Goal: Task Accomplishment & Management: Manage account settings

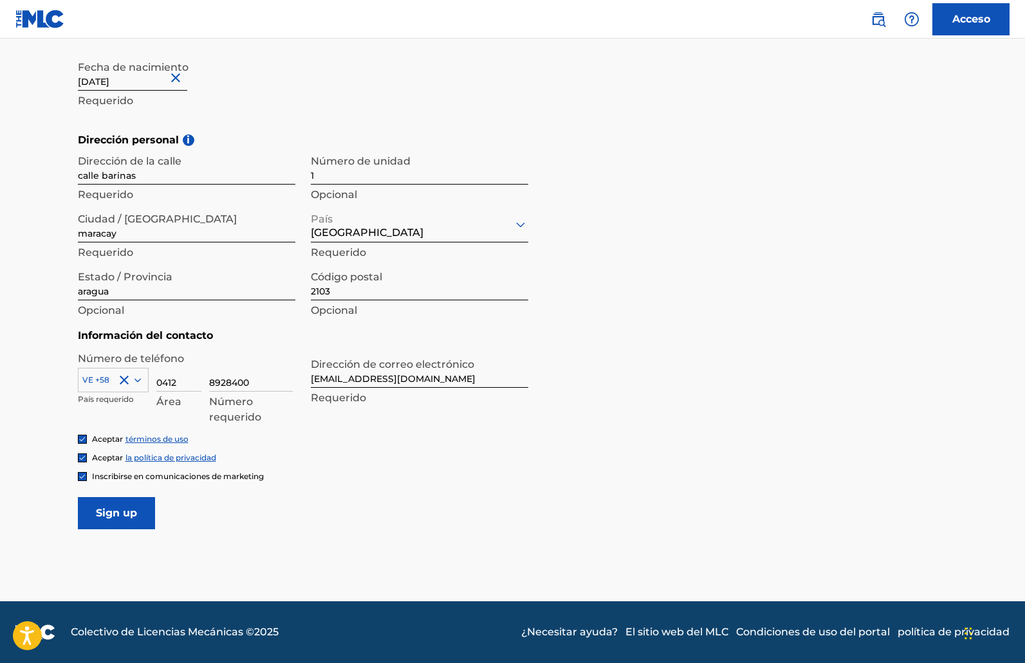
click at [127, 514] on input "Sign up" at bounding box center [116, 513] width 77 height 32
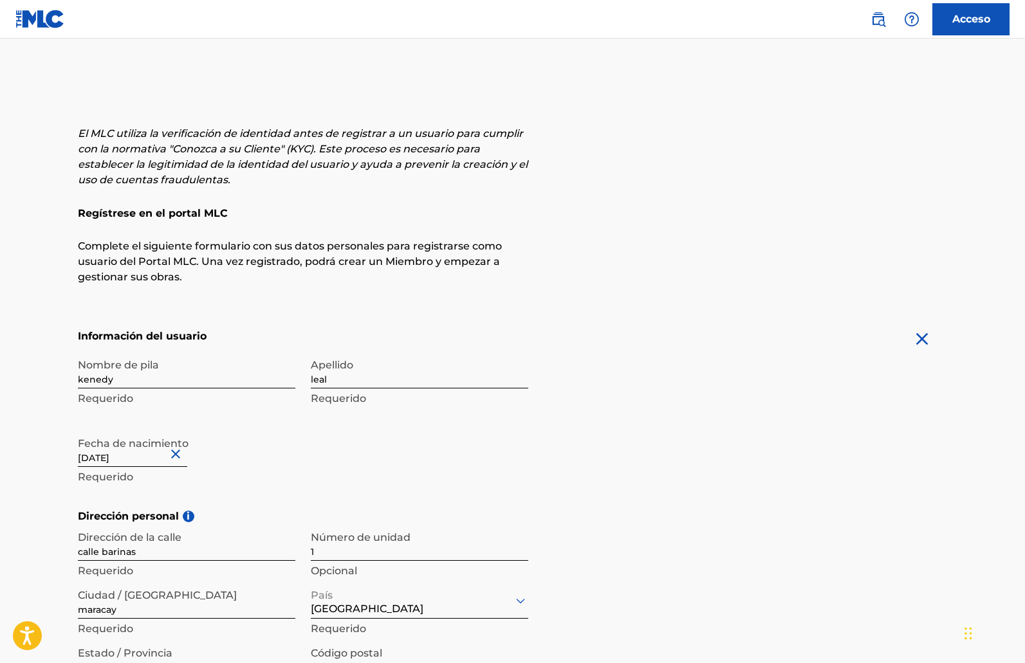
click at [974, 24] on font "Acceso" at bounding box center [971, 19] width 38 height 12
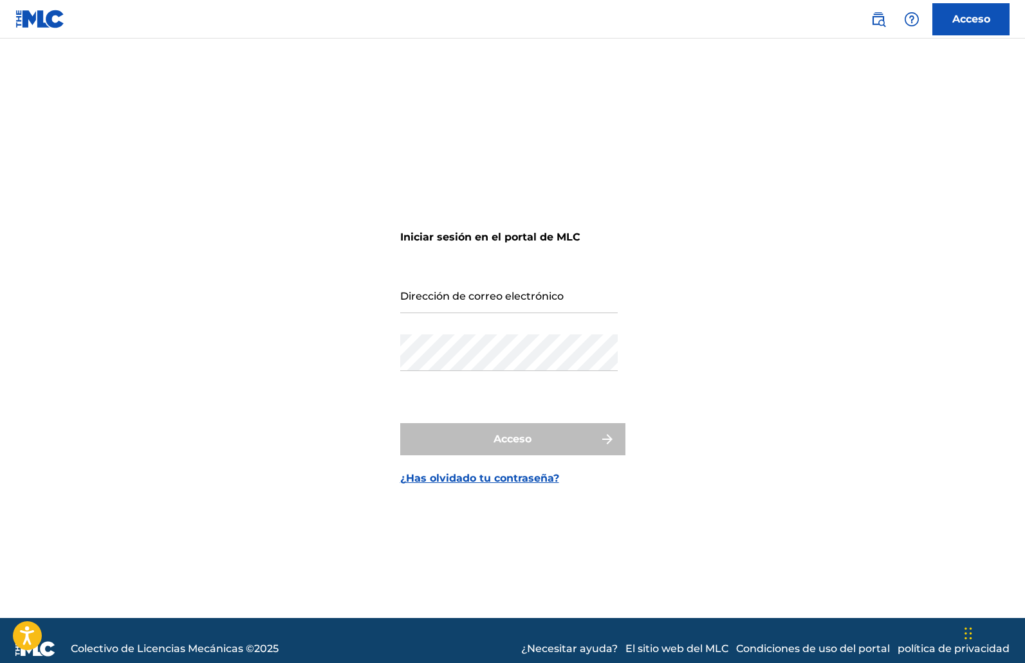
click at [508, 295] on input "Dirección de correo electrónico" at bounding box center [508, 295] width 217 height 37
click at [488, 480] on font "¿Has olvidado tu contraseña?" at bounding box center [479, 478] width 159 height 12
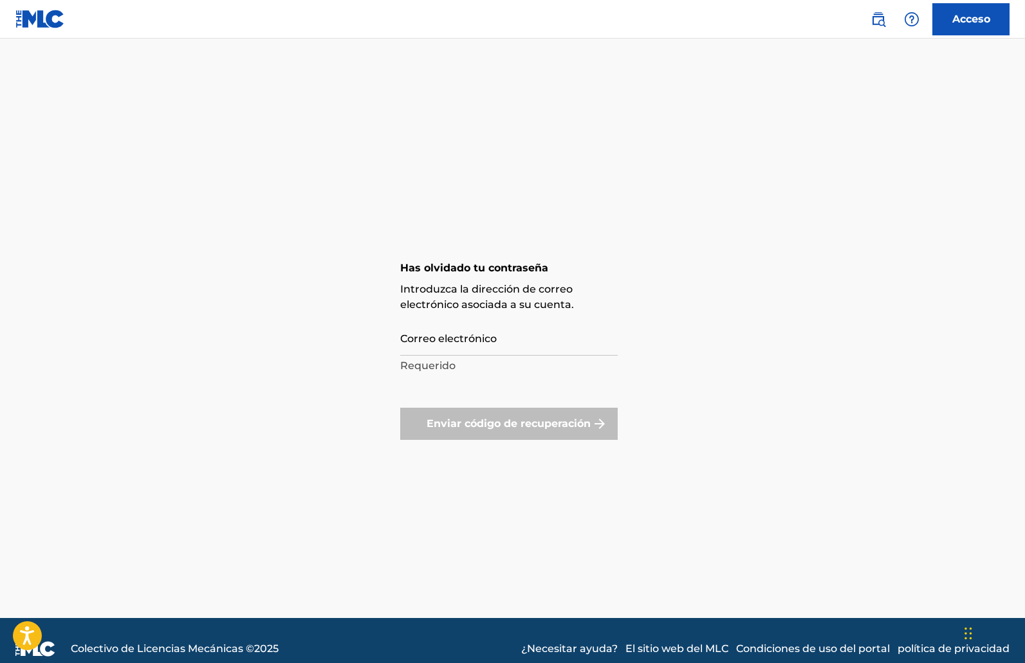
click at [458, 333] on input "Correo electrónico" at bounding box center [508, 337] width 217 height 37
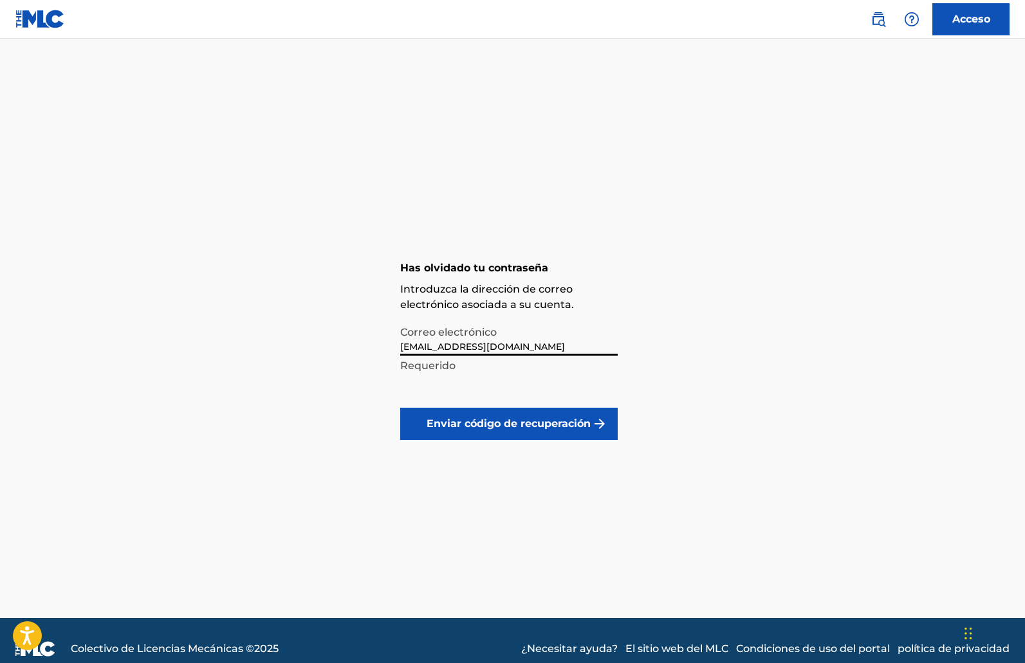
type input "[EMAIL_ADDRESS][DOMAIN_NAME]"
click at [470, 432] on button "Enviar código de recuperación" at bounding box center [508, 424] width 217 height 32
